Goal: Transaction & Acquisition: Purchase product/service

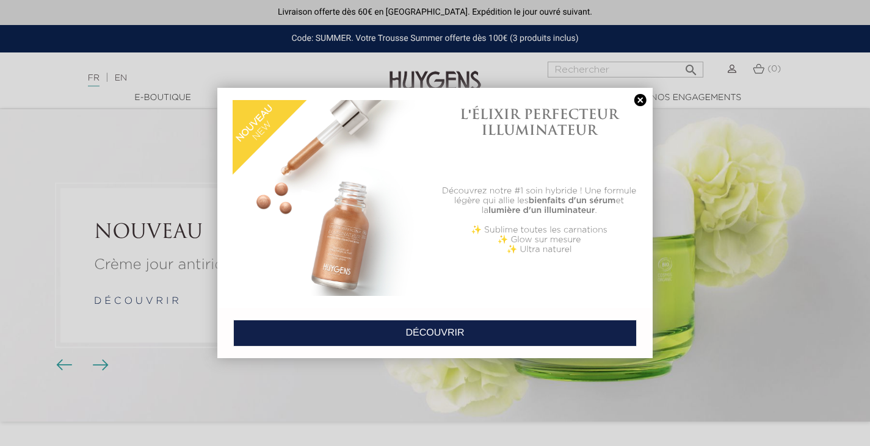
click at [641, 99] on link at bounding box center [640, 100] width 17 height 13
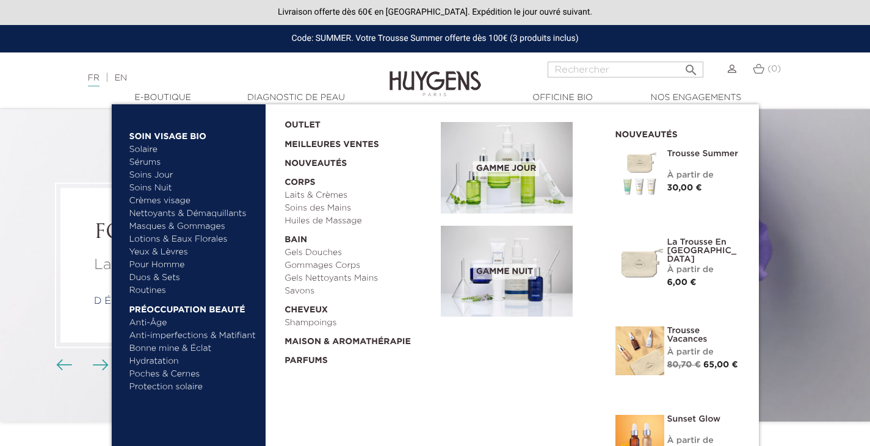
click at [171, 251] on link "Yeux & Lèvres" at bounding box center [193, 252] width 128 height 13
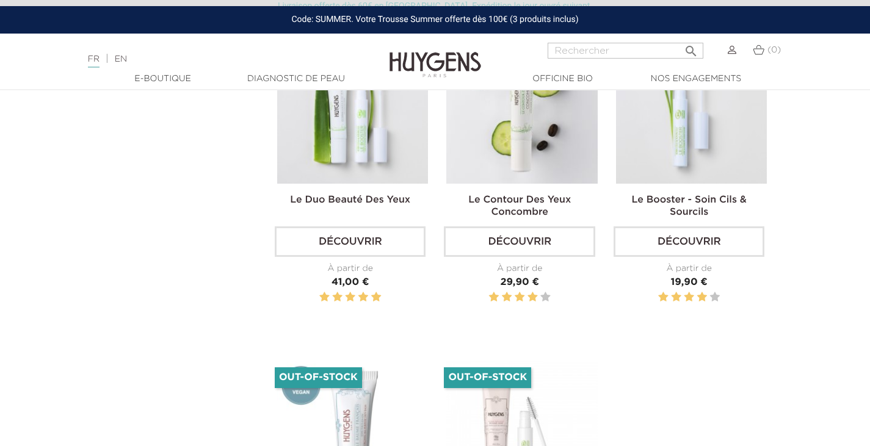
scroll to position [427, 0]
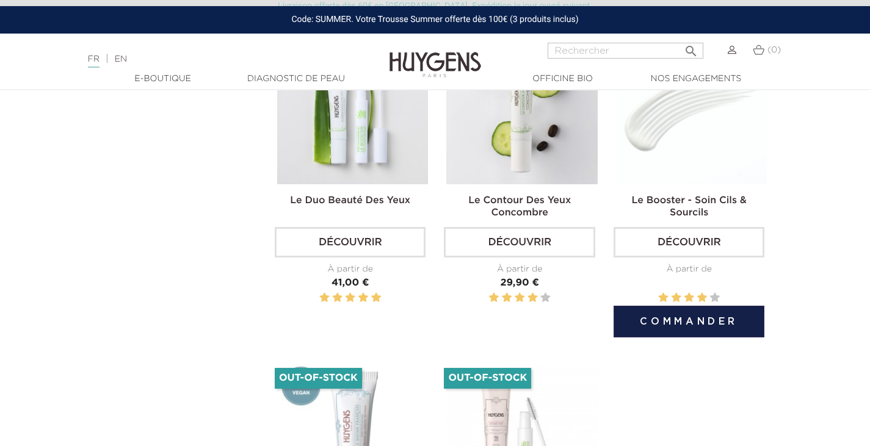
click at [689, 254] on link "Découvrir" at bounding box center [688, 242] width 151 height 31
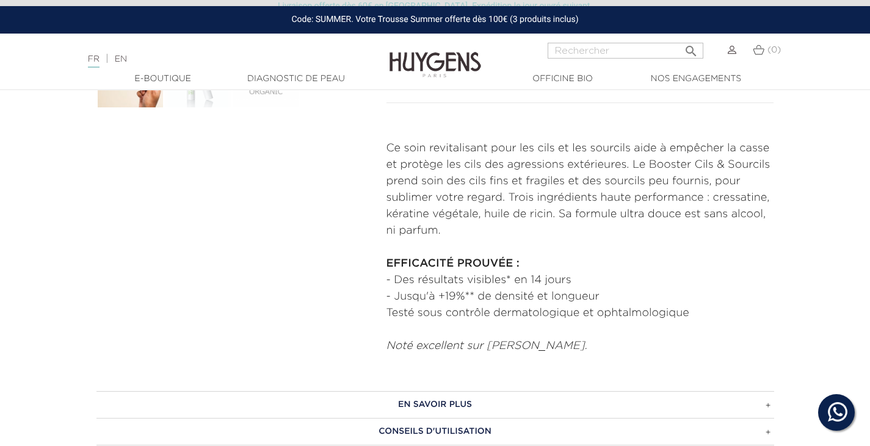
scroll to position [488, 0]
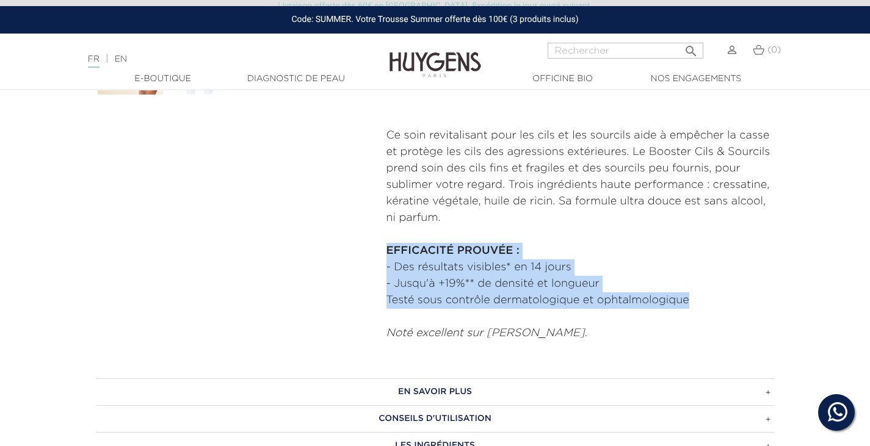
drag, startPoint x: 694, startPoint y: 304, endPoint x: 375, endPoint y: 256, distance: 322.8
click at [375, 256] on div "  " at bounding box center [435, 6] width 696 height 672
click at [570, 297] on p "- Des résultats visibles* en 14 jours - Jusqu'à +19%** de densité et longueur T…" at bounding box center [579, 283] width 387 height 49
drag, startPoint x: 669, startPoint y: 298, endPoint x: 376, endPoint y: 258, distance: 296.3
click at [376, 258] on div "  " at bounding box center [435, 6] width 696 height 672
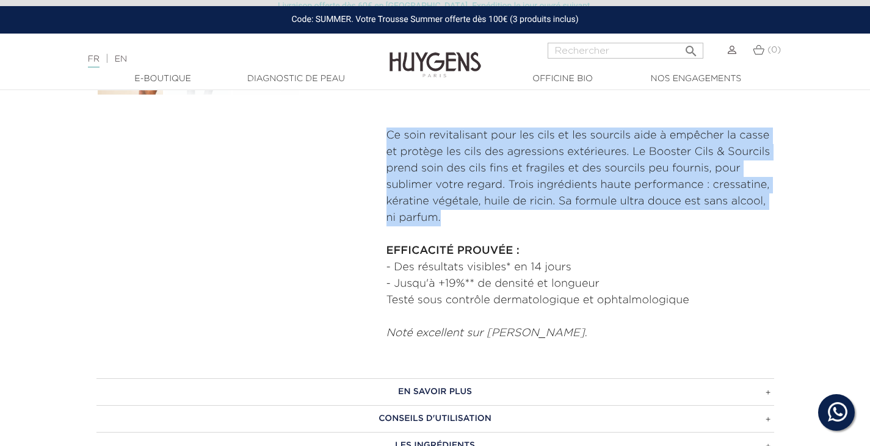
drag, startPoint x: 445, startPoint y: 219, endPoint x: 383, endPoint y: 141, distance: 100.3
click at [383, 141] on div "RENFORCE & REVITALISE Le Booster - Soin Cils & Sourcils" at bounding box center [580, 6] width 406 height 672
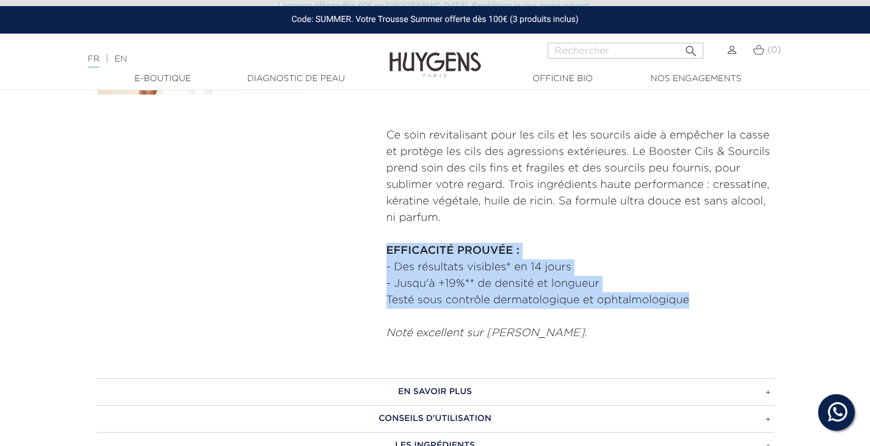
drag, startPoint x: 693, startPoint y: 300, endPoint x: 387, endPoint y: 250, distance: 309.1
click at [387, 250] on div "Ce soin revitalisant pour les cils et les sourcils aide à empêcher la casse et …" at bounding box center [579, 235] width 387 height 214
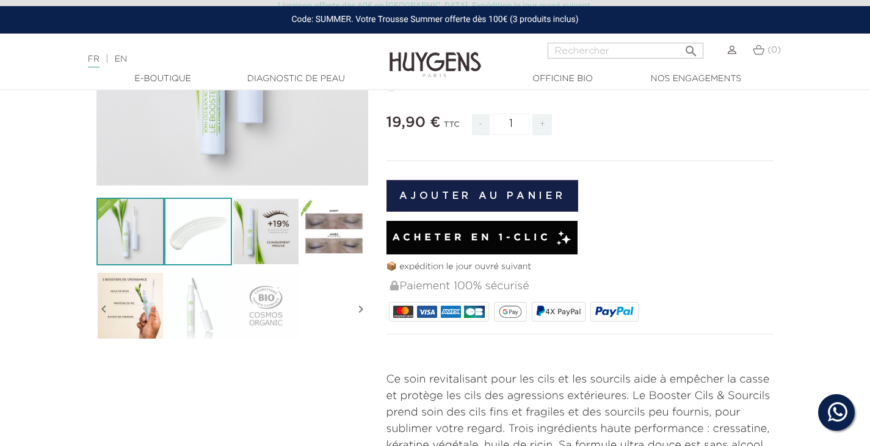
scroll to position [0, 0]
